Goal: Information Seeking & Learning: Find specific fact

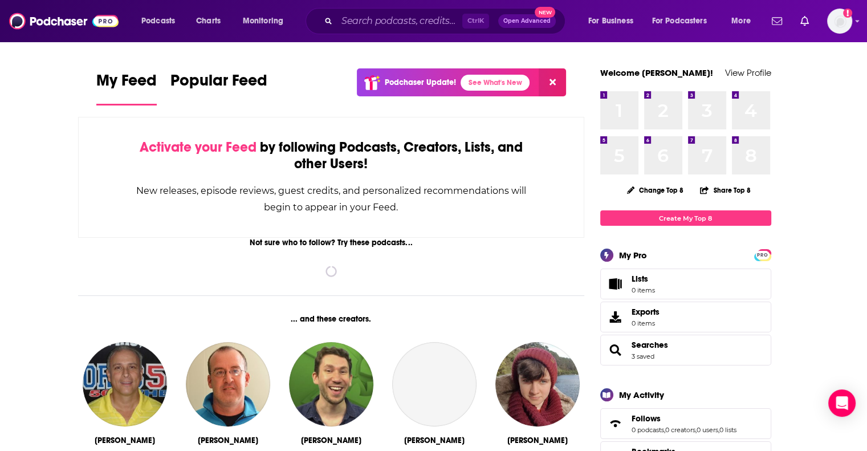
click at [381, 31] on div "Ctrl K Open Advanced New" at bounding box center [436, 21] width 260 height 26
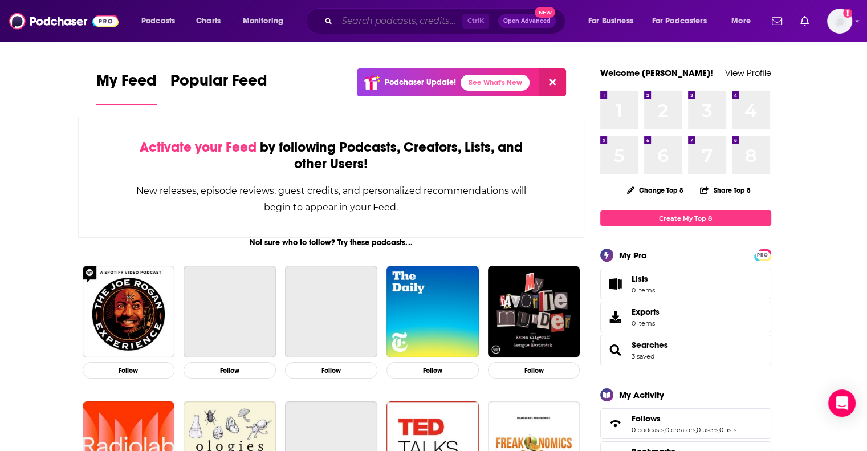
click at [372, 25] on input "Search podcasts, credits, & more..." at bounding box center [399, 21] width 125 height 18
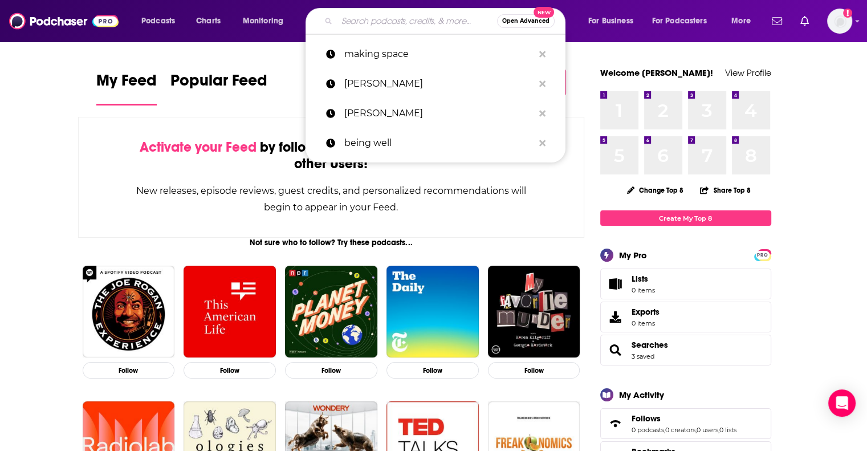
click at [407, 25] on input "Search podcasts, credits, & more..." at bounding box center [417, 21] width 160 height 18
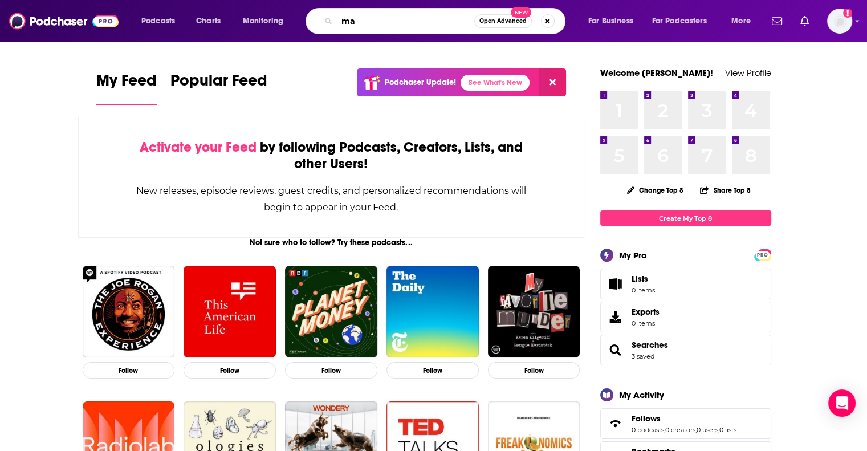
type input "m"
type input "[PERSON_NAME]"
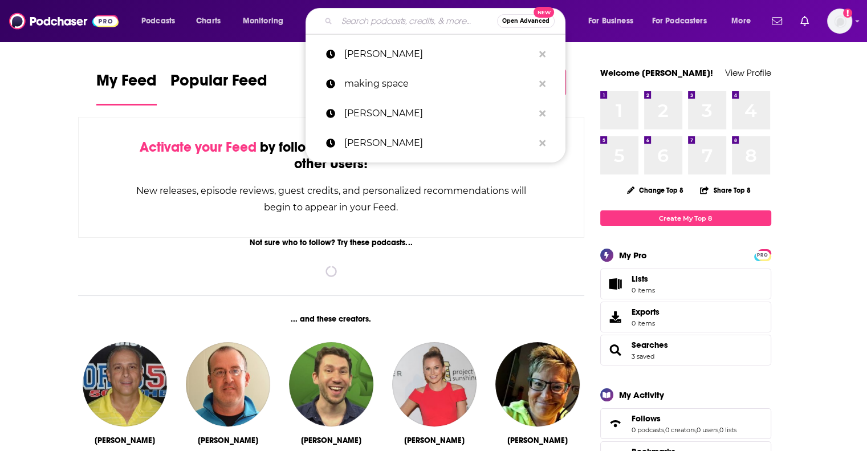
click at [403, 21] on input "Search podcasts, credits, & more..." at bounding box center [417, 21] width 160 height 18
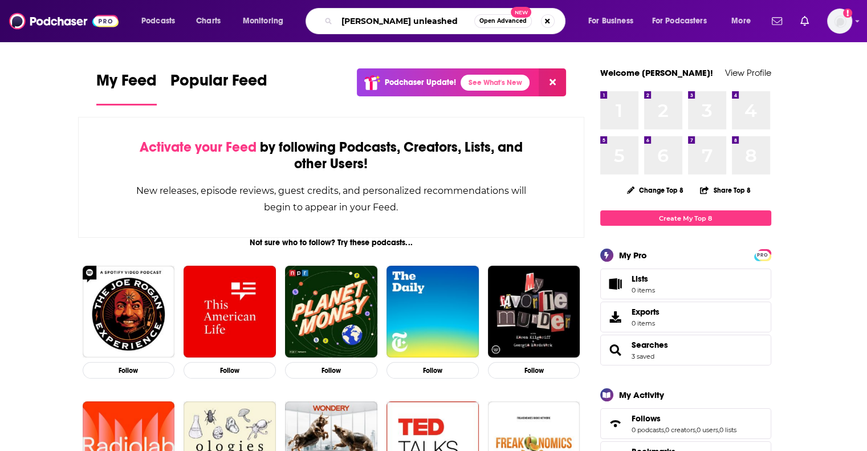
type input "loomer unleashed"
